Goal: Check status: Check status

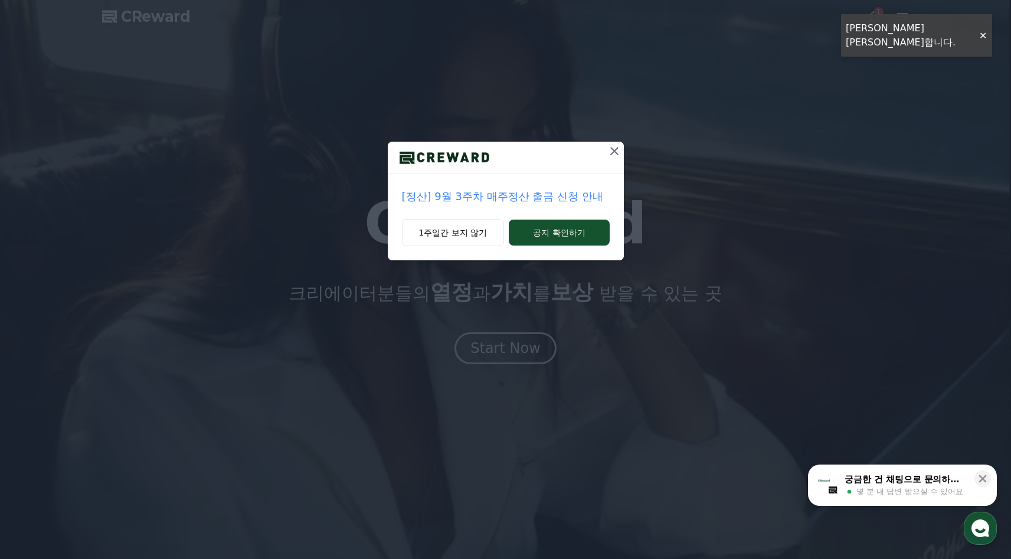
drag, startPoint x: 612, startPoint y: 149, endPoint x: 530, endPoint y: 210, distance: 101.3
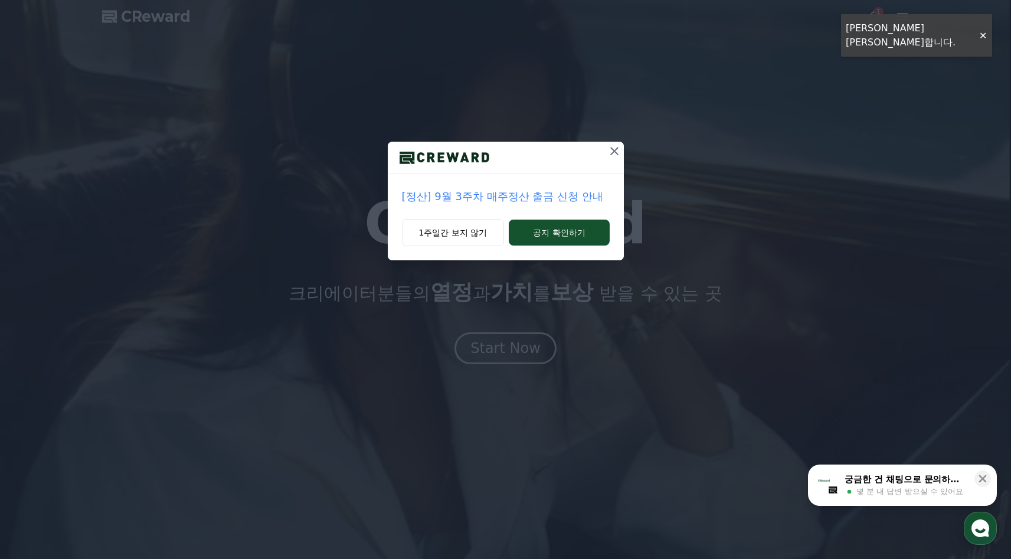
click at [531, 209] on div "[정산] 9월 3주차 매주정산 출금 신청 안내 1주일간 보지 않기 공지 확인하기" at bounding box center [506, 201] width 236 height 119
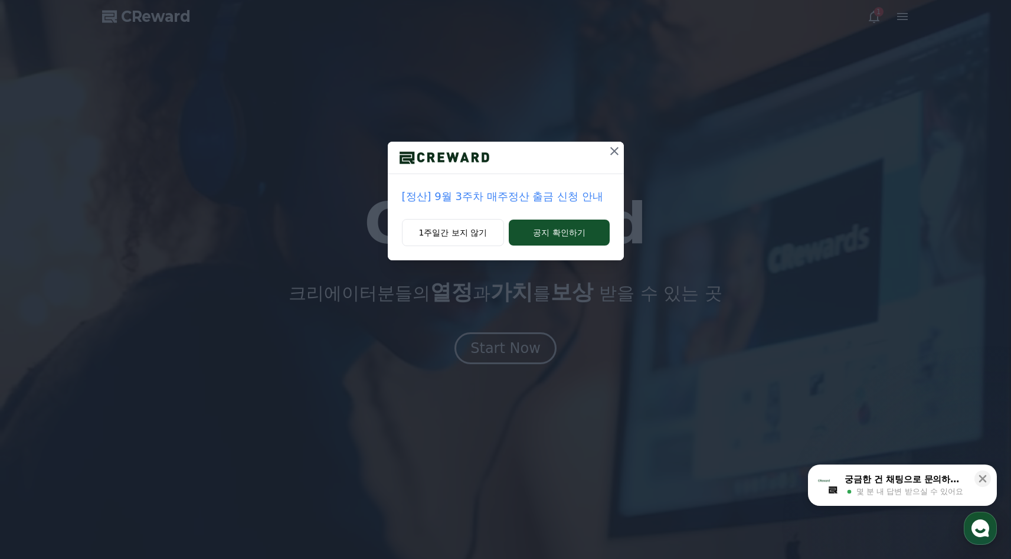
click at [530, 200] on p "[정산] 9월 3주차 매주정산 출금 신청 안내" at bounding box center [506, 196] width 208 height 17
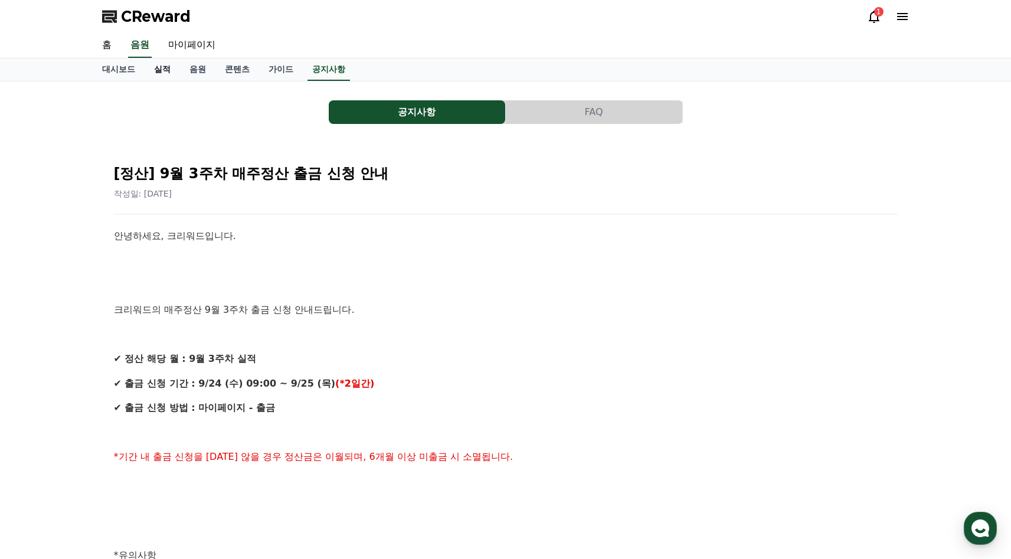
click at [158, 70] on link "실적" at bounding box center [162, 69] width 35 height 22
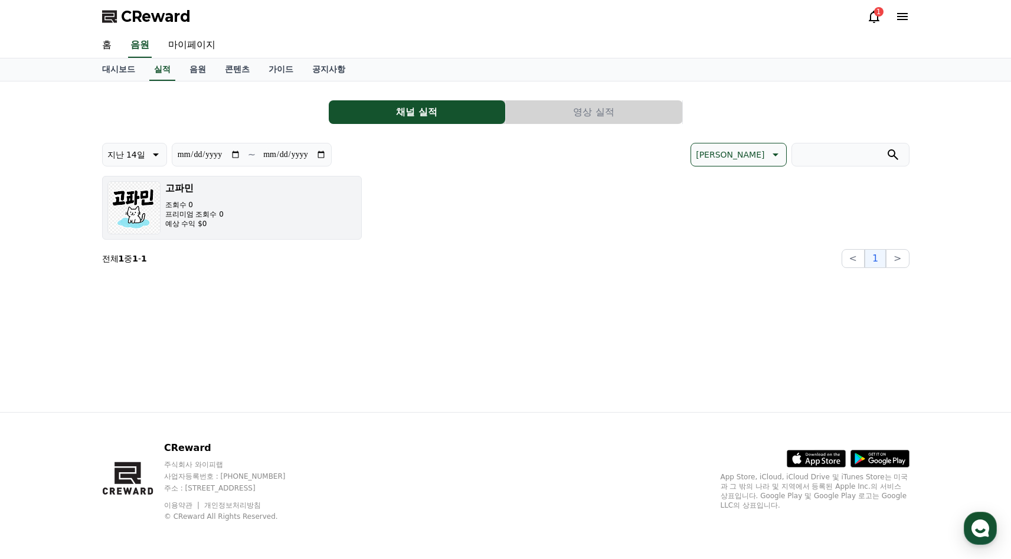
click at [238, 207] on button "고파민 조회수 0 프리미엄 조회수 0 예상 수익 $0" at bounding box center [232, 208] width 260 height 64
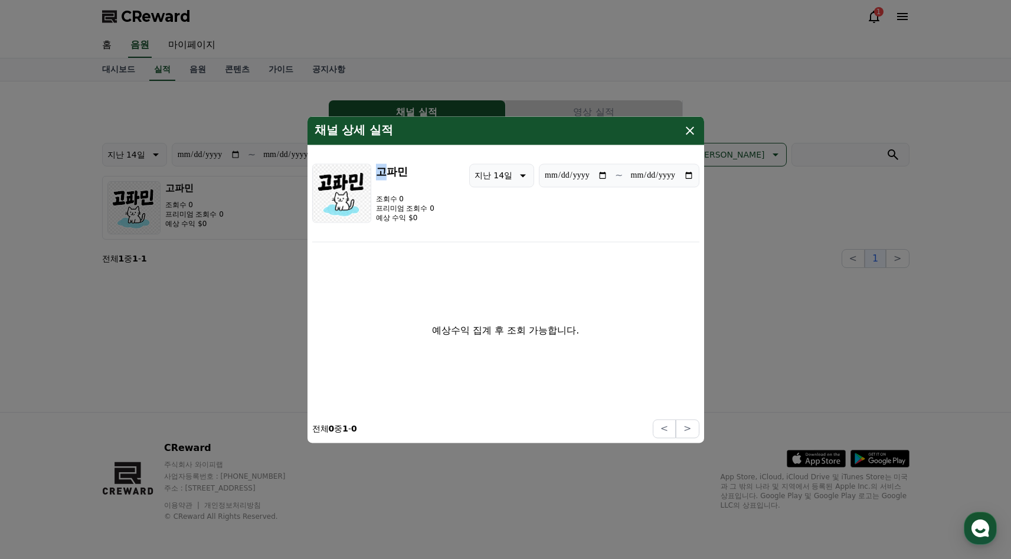
click at [381, 175] on h3 "고파민" at bounding box center [405, 172] width 58 height 17
click at [695, 132] on icon "modal" at bounding box center [690, 130] width 14 height 14
